Goal: Information Seeking & Learning: Learn about a topic

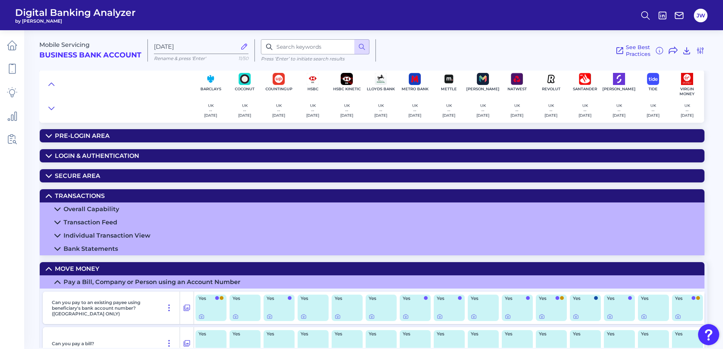
click at [77, 267] on div "Move Money" at bounding box center [77, 268] width 45 height 7
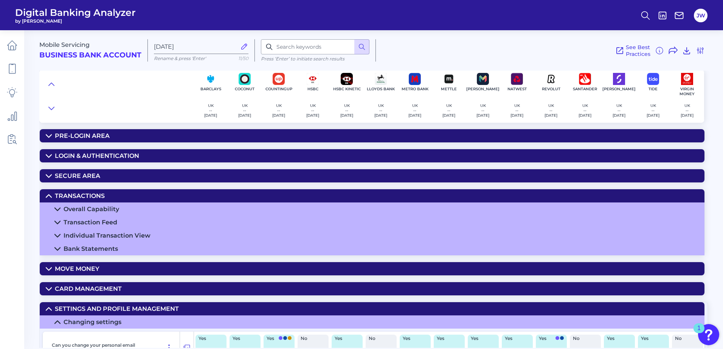
click at [92, 195] on div "Transactions" at bounding box center [80, 195] width 50 height 7
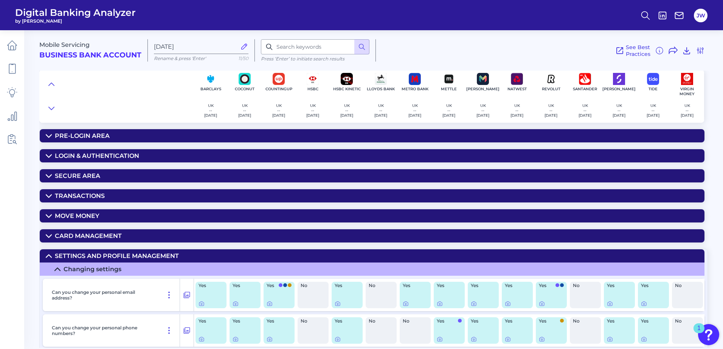
click at [83, 254] on div "Settings and Profile Management" at bounding box center [117, 255] width 124 height 7
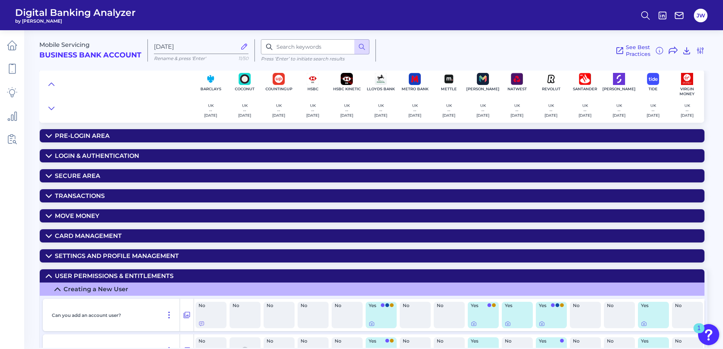
click at [114, 273] on div "User Permissions & Entitlements" at bounding box center [114, 276] width 119 height 7
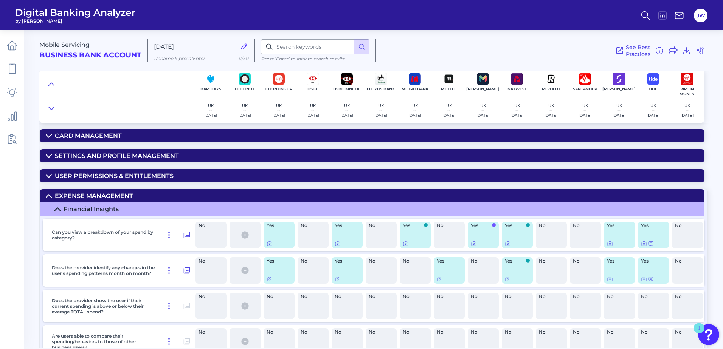
scroll to position [113, 0]
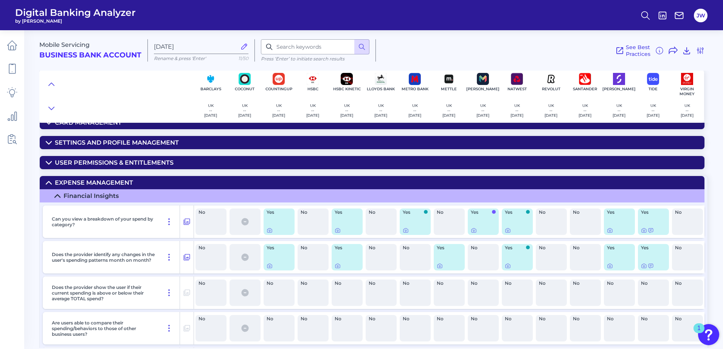
click at [90, 183] on div "Expense Management" at bounding box center [94, 182] width 78 height 7
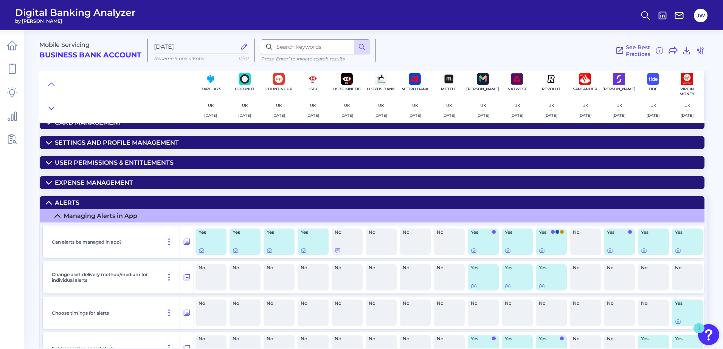
click at [94, 206] on summary "Alerts" at bounding box center [372, 202] width 664 height 13
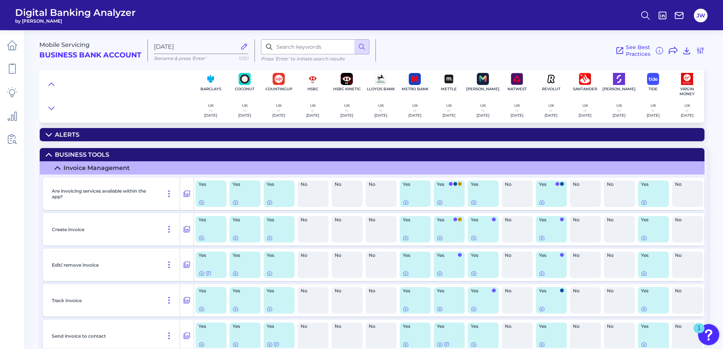
scroll to position [189, 0]
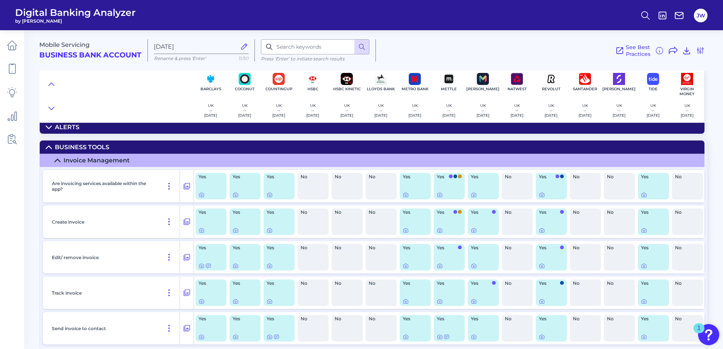
click at [94, 146] on div "Business Tools" at bounding box center [82, 147] width 54 height 7
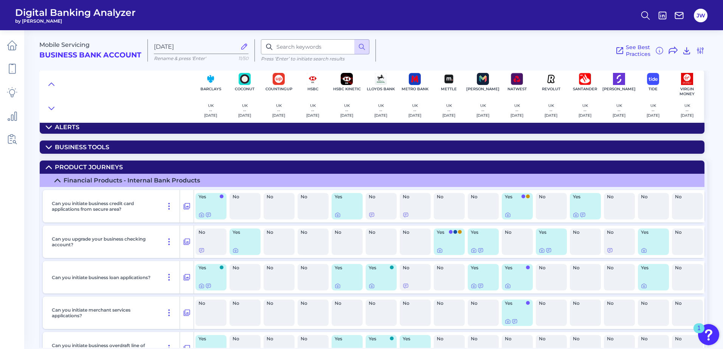
click at [105, 167] on div "Product Journeys" at bounding box center [89, 167] width 68 height 7
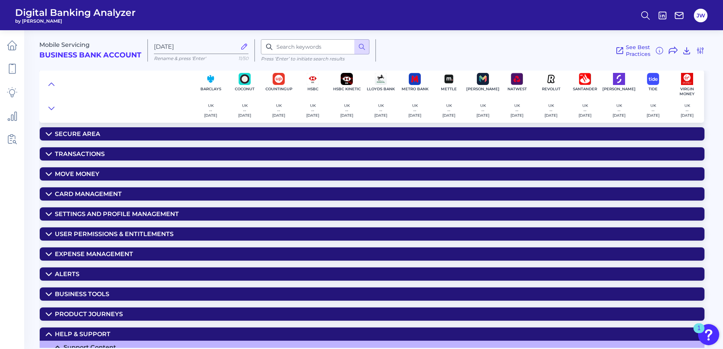
scroll to position [0, 0]
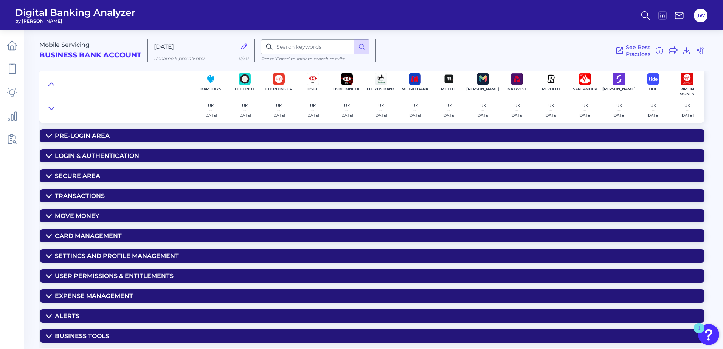
click at [166, 143] on div "Mobile Servicing Business Bank Account [DATE][FINANCIAL_ID] Rename & press 'Ent…" at bounding box center [380, 187] width 683 height 324
click at [184, 133] on summary "Pre-Login Area" at bounding box center [372, 135] width 664 height 13
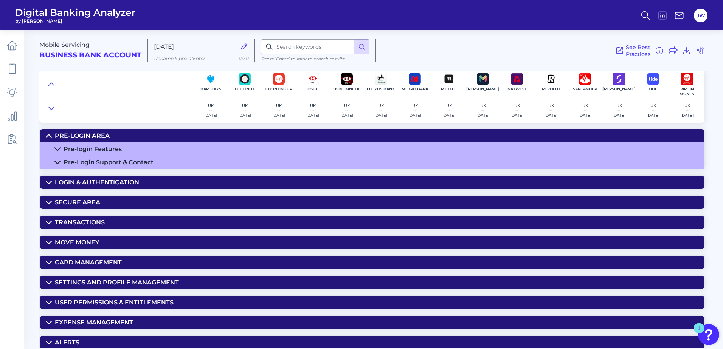
click at [90, 144] on summary "Pre-login Features" at bounding box center [372, 148] width 664 height 13
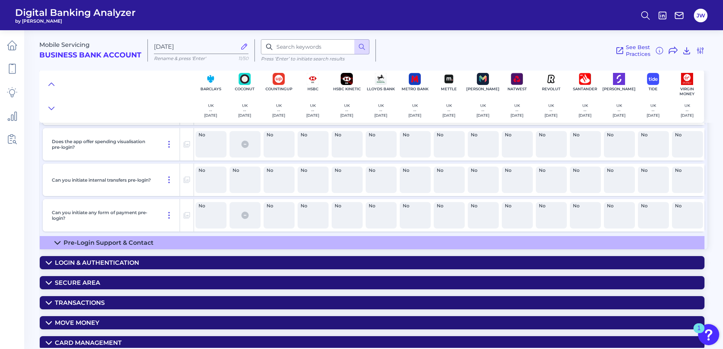
scroll to position [265, 0]
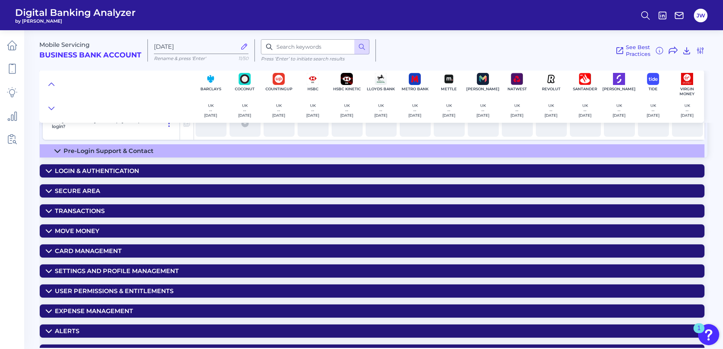
click at [557, 146] on summary "Pre-Login Support & Contact" at bounding box center [372, 150] width 664 height 13
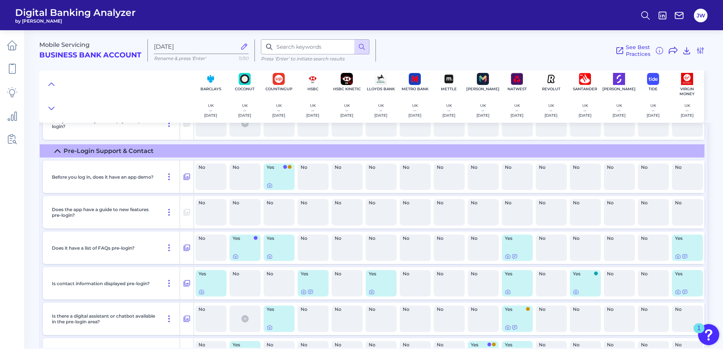
scroll to position [340, 0]
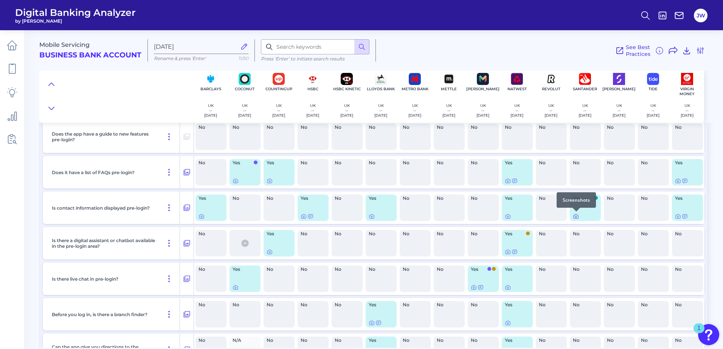
click at [576, 217] on icon at bounding box center [576, 217] width 2 height 2
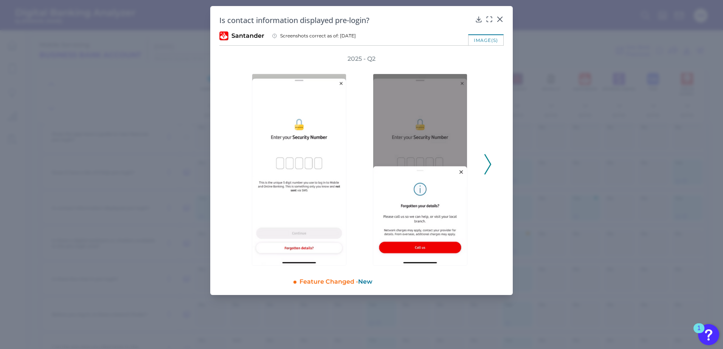
click at [497, 18] on icon at bounding box center [500, 19] width 8 height 8
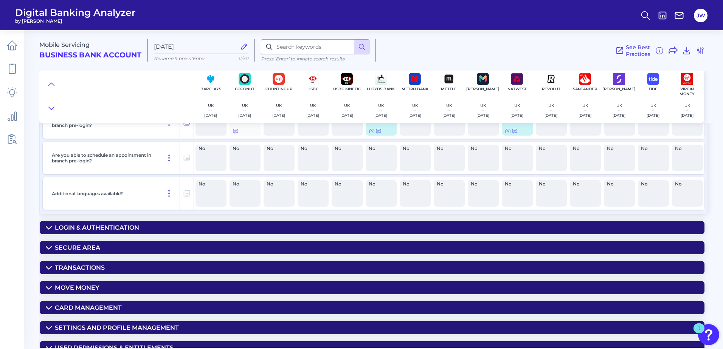
scroll to position [605, 0]
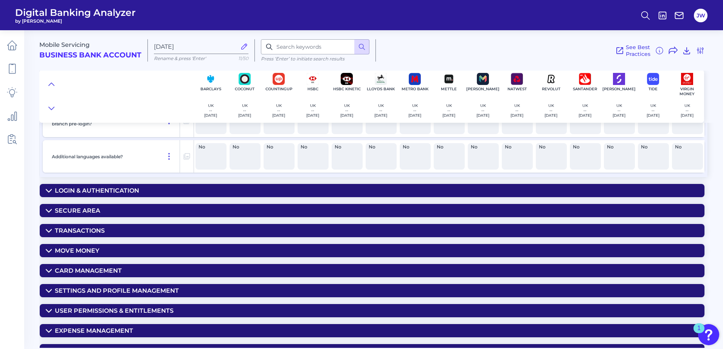
click at [394, 196] on summary "Login & Authentication" at bounding box center [372, 190] width 664 height 13
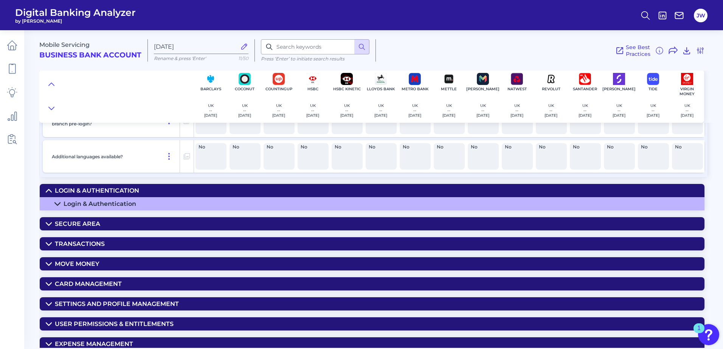
click at [386, 206] on summary "Login & Authentication" at bounding box center [372, 203] width 664 height 13
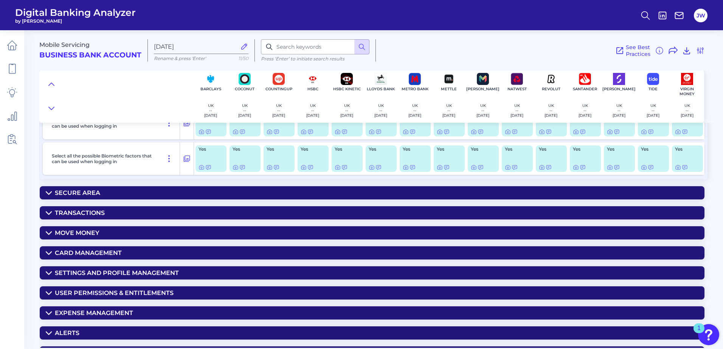
scroll to position [907, 0]
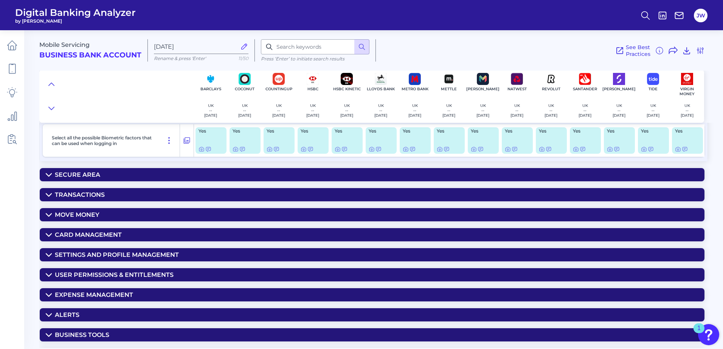
click at [570, 168] on summary "Secure Area" at bounding box center [372, 174] width 664 height 13
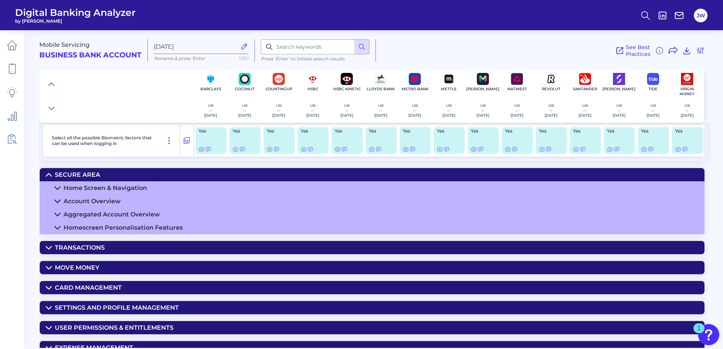
click at [568, 182] on summary "Home Screen & Navigation" at bounding box center [372, 187] width 664 height 13
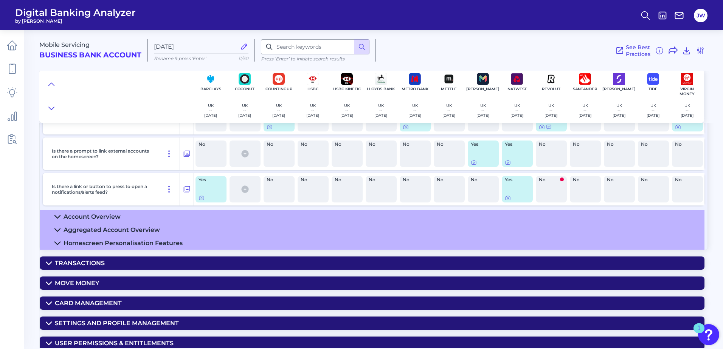
scroll to position [1323, 0]
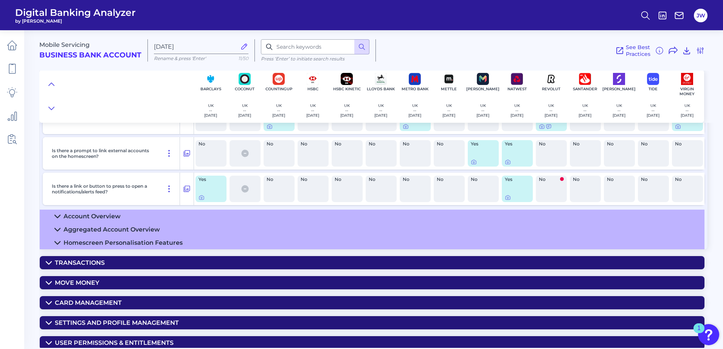
click at [564, 216] on summary "Account Overview" at bounding box center [372, 216] width 664 height 13
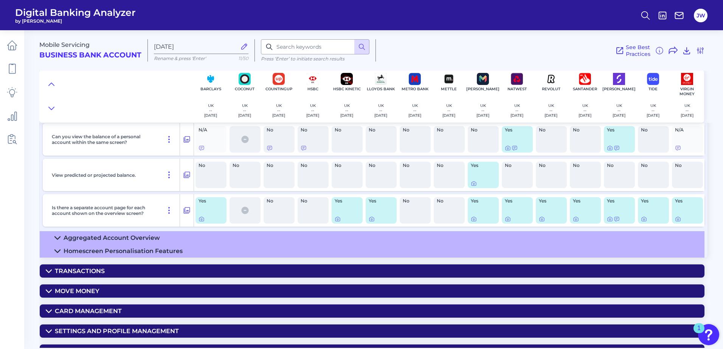
scroll to position [1474, 0]
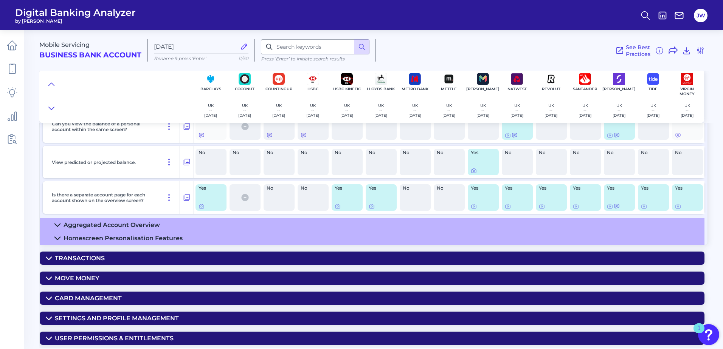
click at [565, 221] on summary "Aggregated Account Overview" at bounding box center [372, 224] width 664 height 13
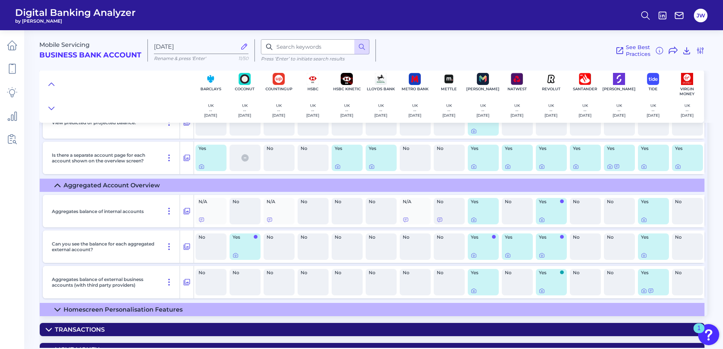
scroll to position [1625, 0]
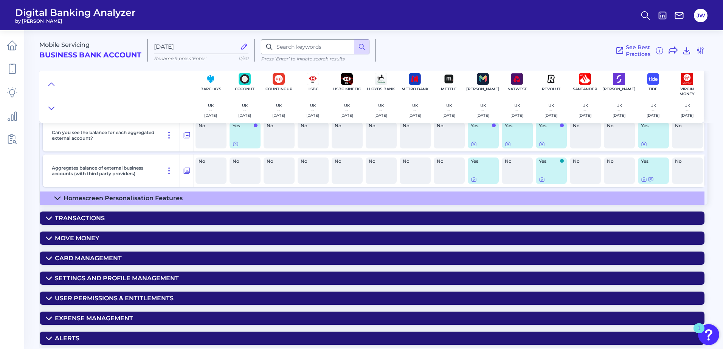
click at [566, 201] on summary "Homescreen Personalisation Features" at bounding box center [372, 198] width 664 height 13
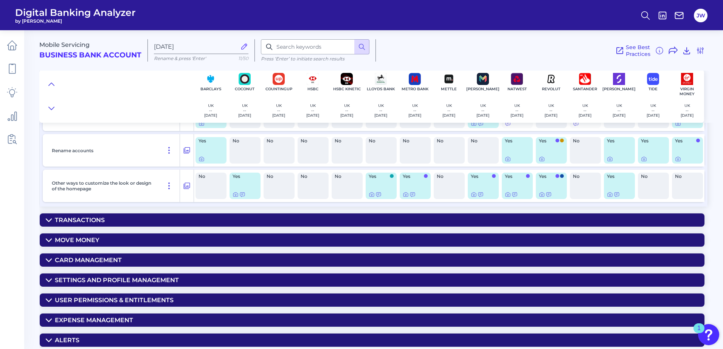
scroll to position [1852, 0]
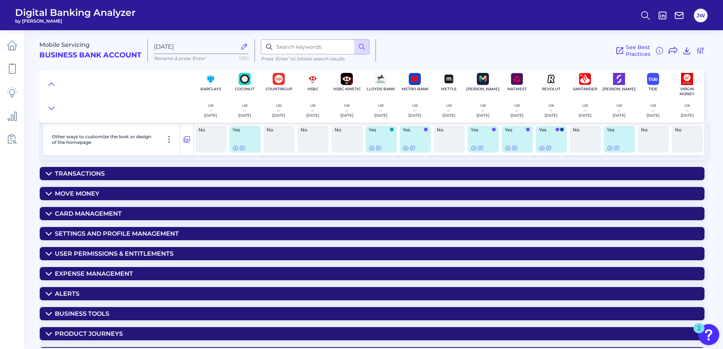
click at [560, 174] on summary "Transactions" at bounding box center [372, 173] width 664 height 13
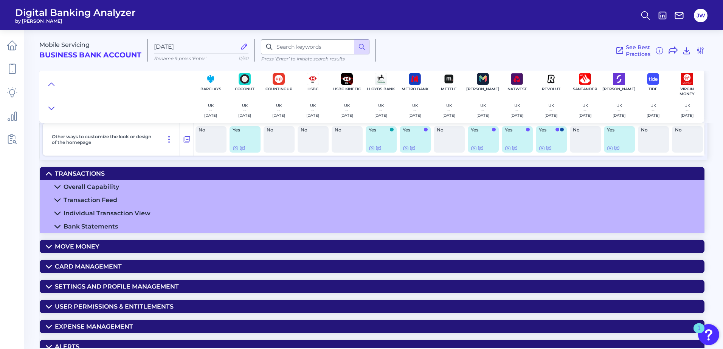
click at [471, 187] on summary "Overall Capability" at bounding box center [372, 186] width 664 height 13
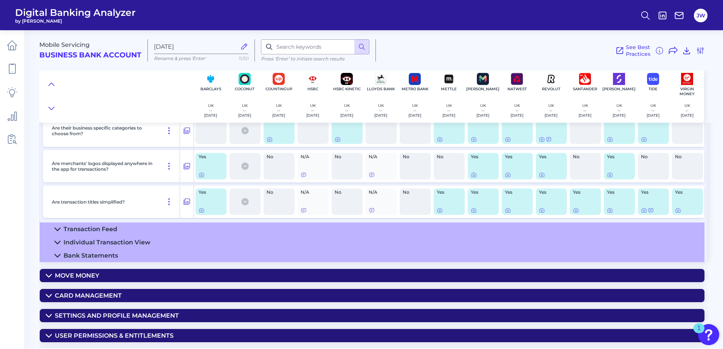
scroll to position [2041, 0]
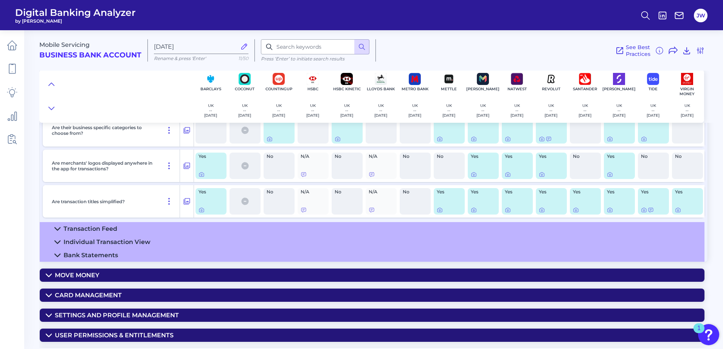
click at [519, 228] on summary "Transaction Feed" at bounding box center [372, 228] width 664 height 13
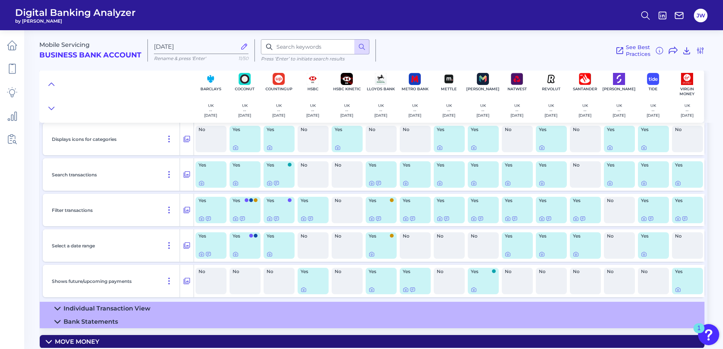
scroll to position [2230, 0]
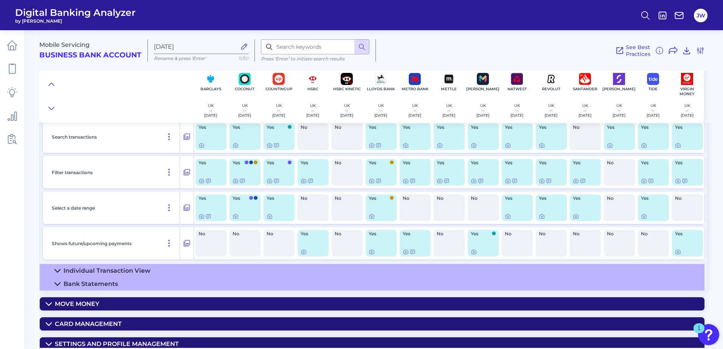
click at [481, 269] on summary "Individual Transaction View" at bounding box center [372, 270] width 664 height 13
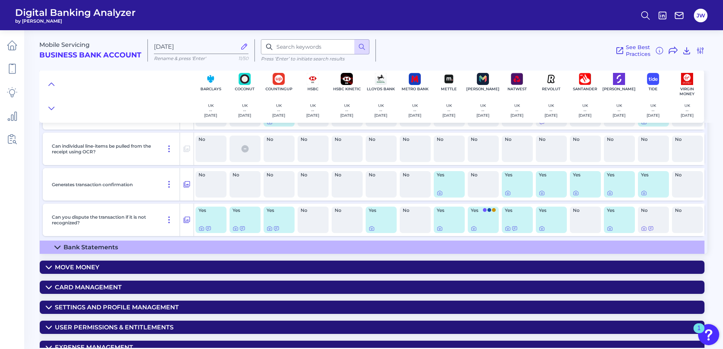
scroll to position [2721, 0]
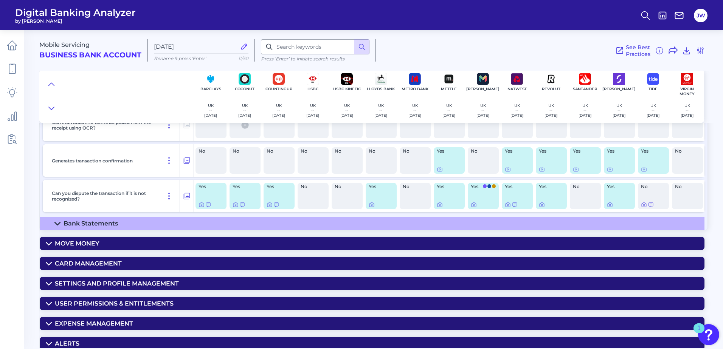
click at [429, 226] on summary "Bank Statements" at bounding box center [372, 223] width 664 height 13
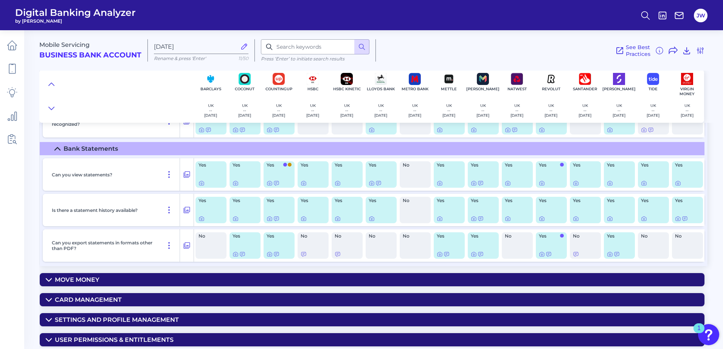
scroll to position [2797, 0]
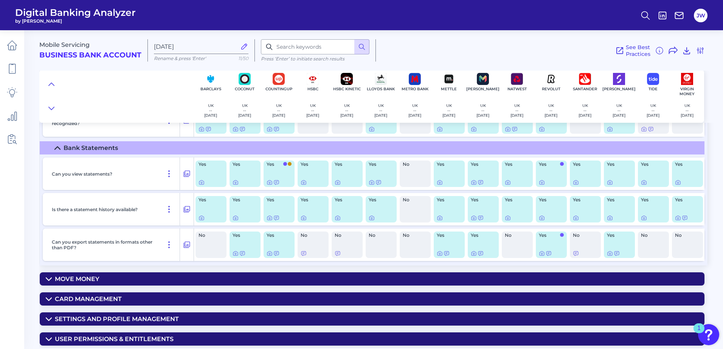
click at [424, 278] on summary "Move Money" at bounding box center [372, 279] width 664 height 13
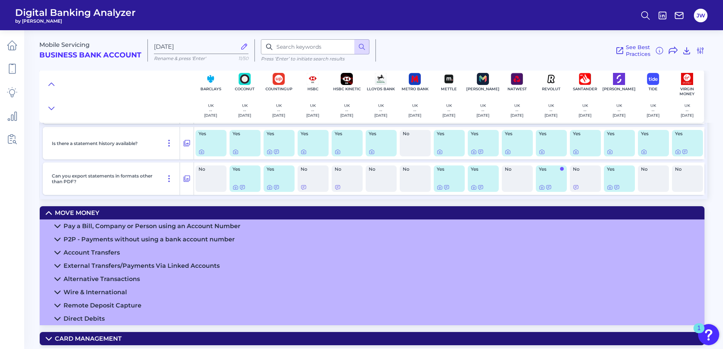
scroll to position [2873, 0]
